Goal: Transaction & Acquisition: Purchase product/service

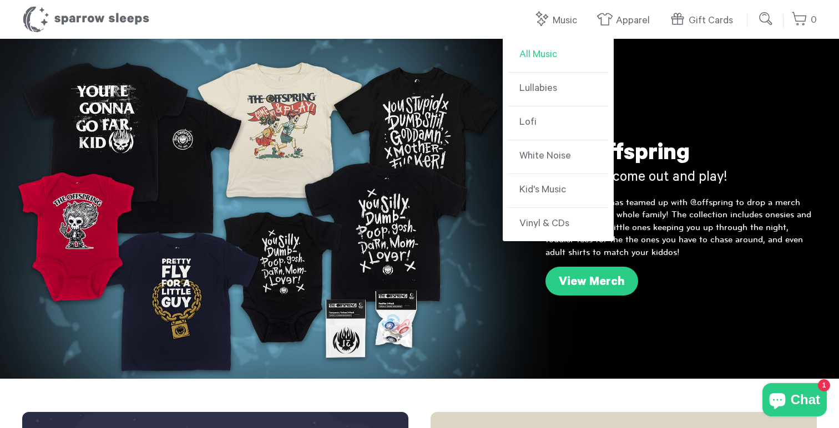
click at [554, 59] on link "All Music" at bounding box center [558, 56] width 100 height 34
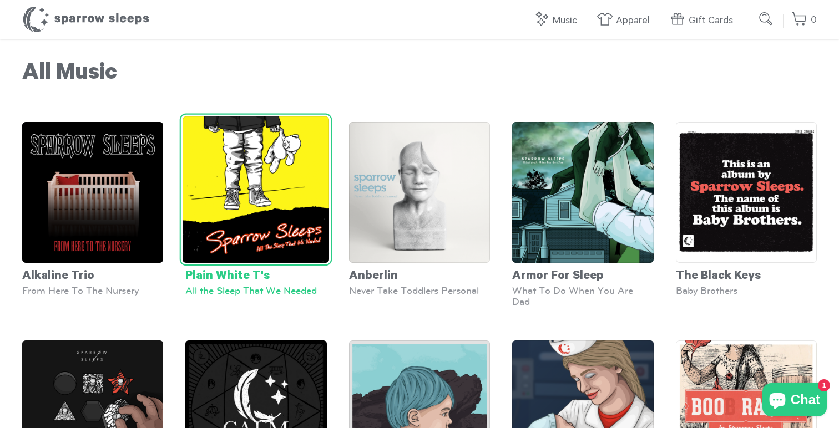
click at [297, 189] on img at bounding box center [255, 189] width 147 height 147
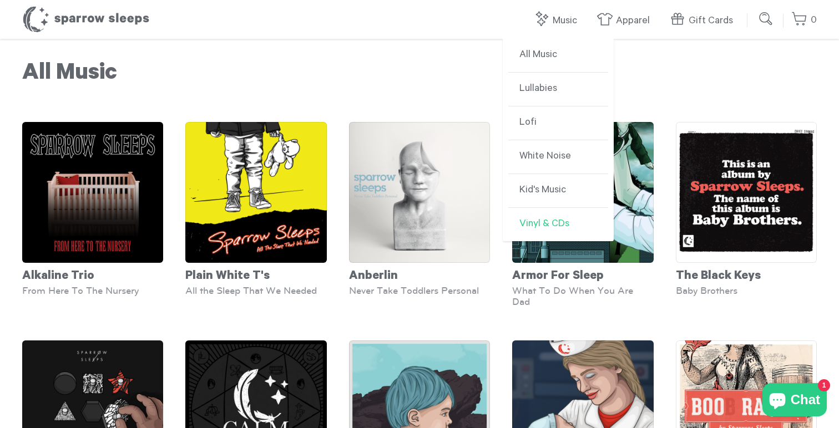
click at [541, 231] on link "Vinyl & CDs" at bounding box center [558, 224] width 100 height 33
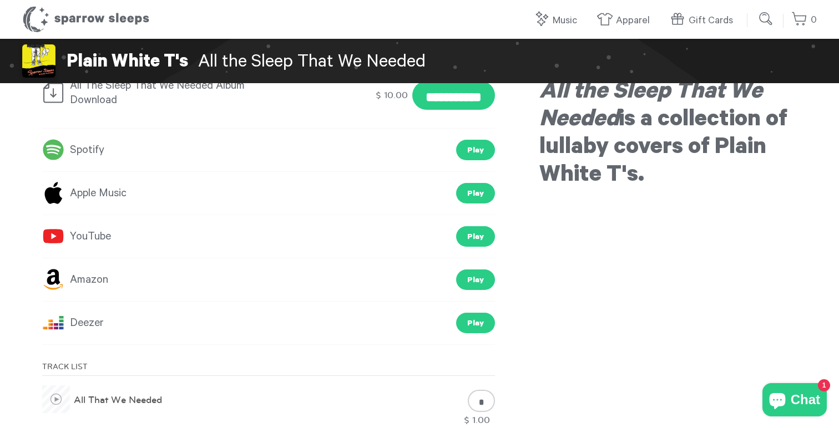
scroll to position [280, 0]
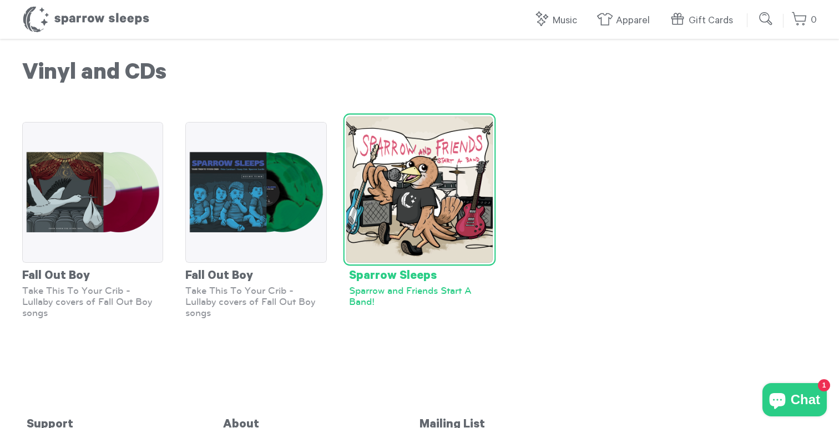
click at [436, 201] on img at bounding box center [419, 189] width 147 height 147
